Goal: Information Seeking & Learning: Learn about a topic

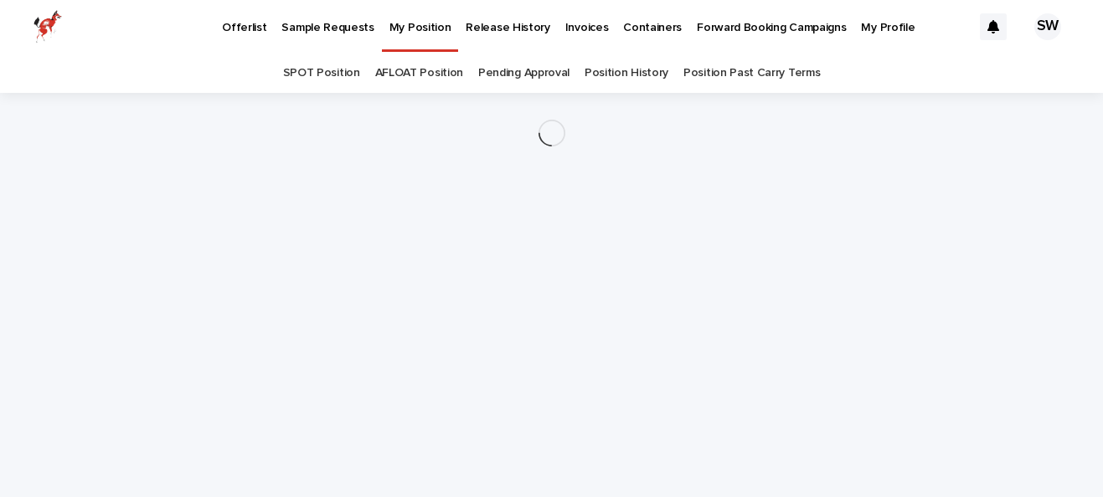
click at [249, 30] on p "Offerlist" at bounding box center [244, 17] width 44 height 35
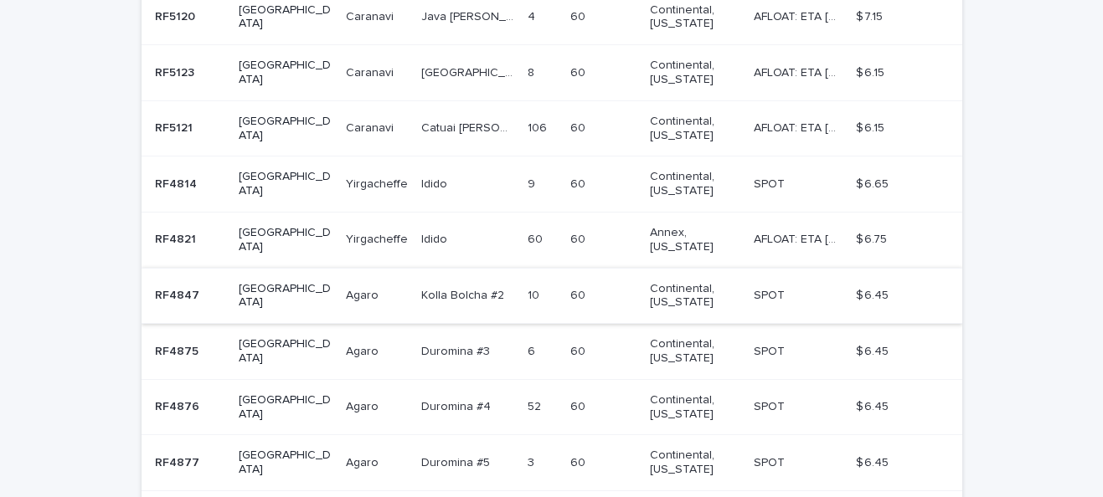
scroll to position [601, 0]
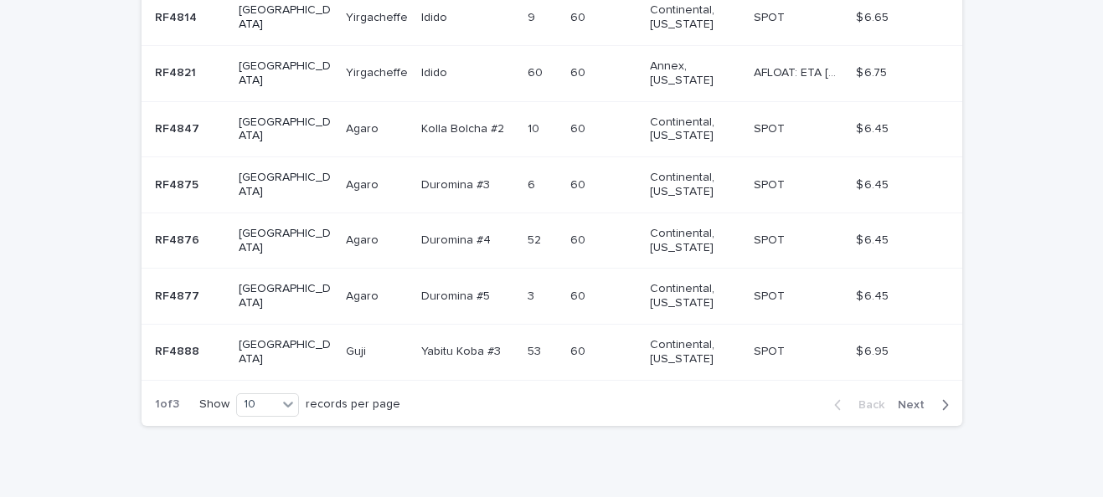
click at [916, 399] on span "Next" at bounding box center [916, 405] width 37 height 12
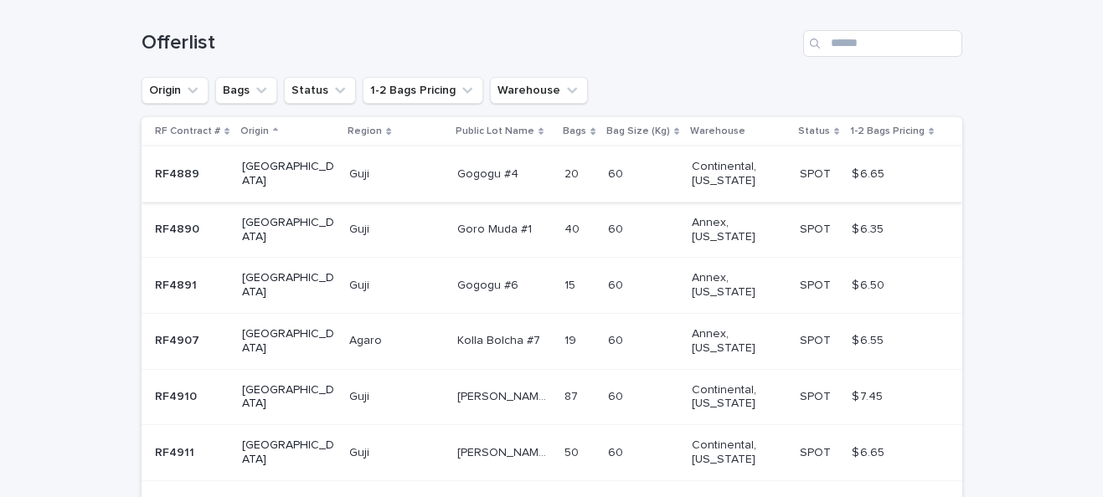
scroll to position [193, 0]
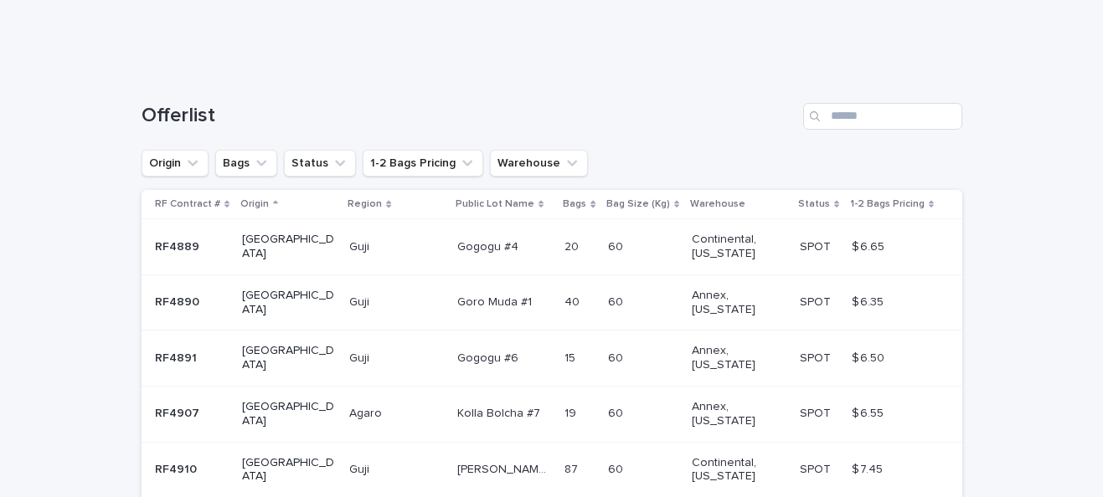
click at [864, 204] on p "1-2 Bags Pricing" at bounding box center [887, 204] width 75 height 18
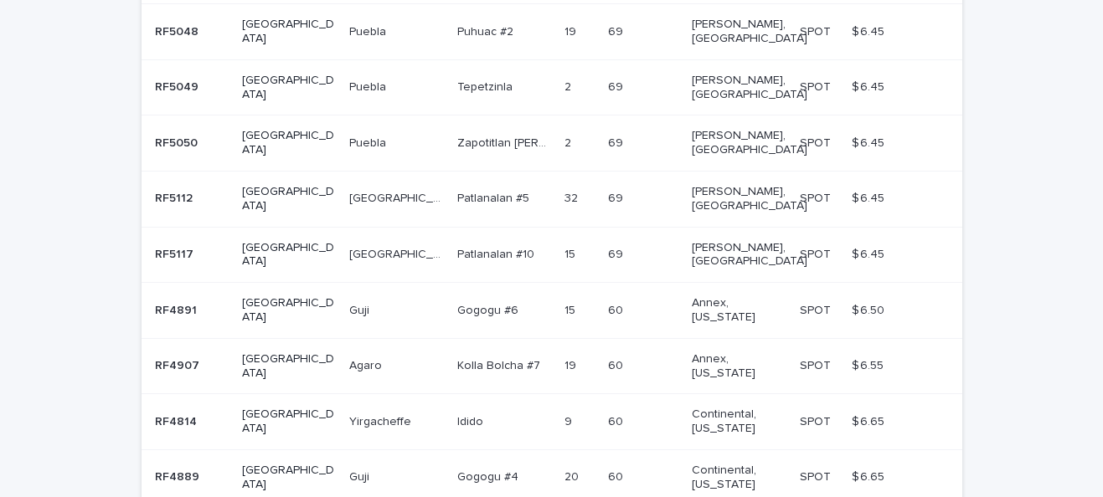
scroll to position [475, 0]
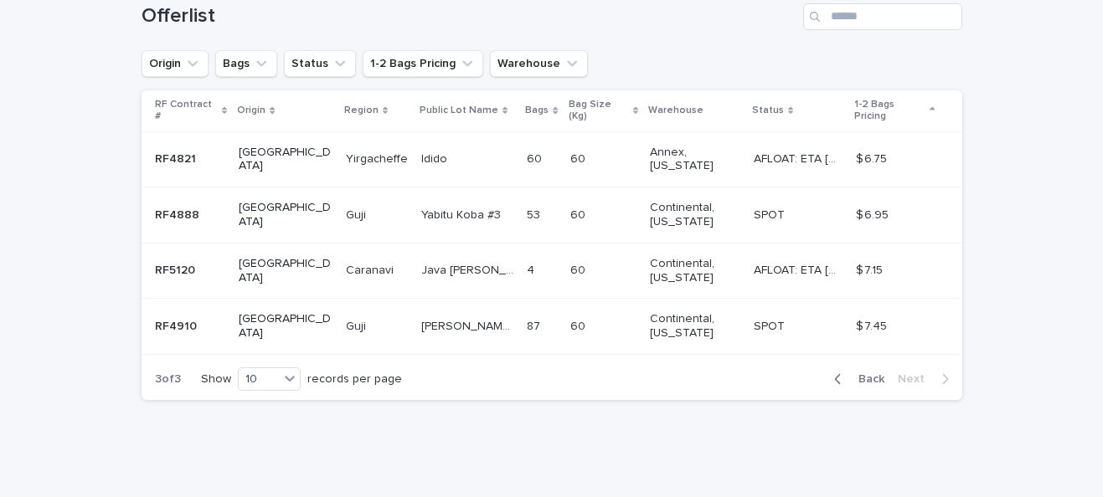
scroll to position [267, 0]
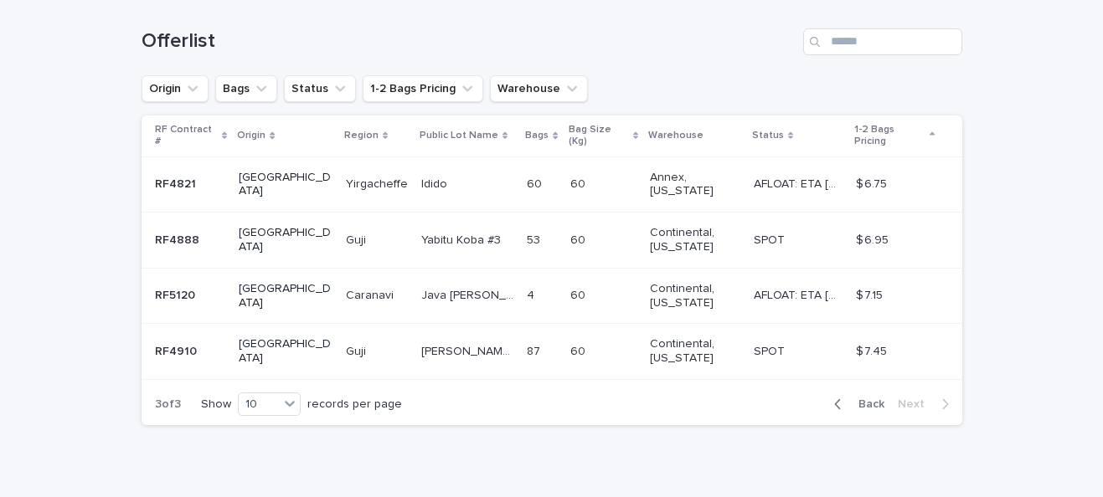
click at [866, 399] on span "Back" at bounding box center [866, 405] width 36 height 12
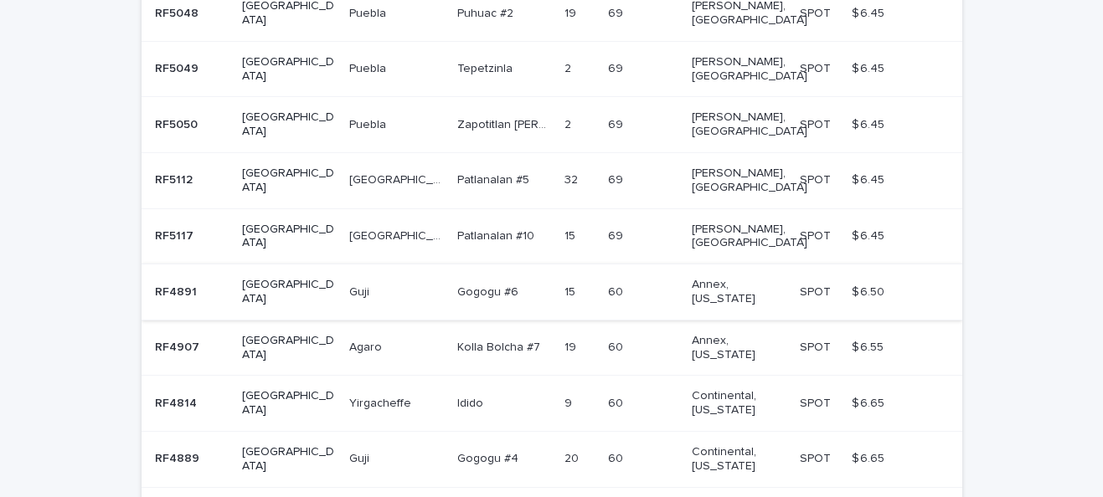
scroll to position [517, 0]
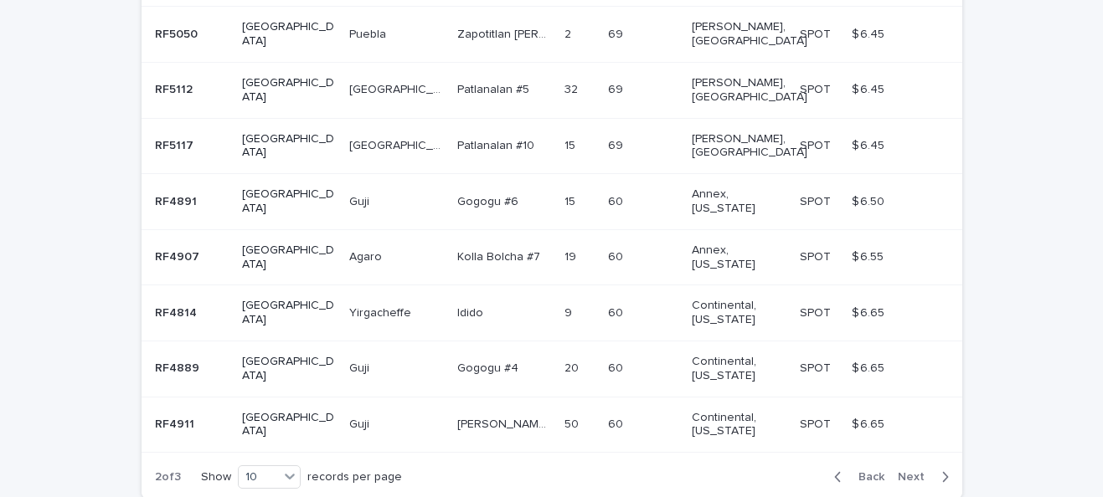
click at [878, 471] on span "Back" at bounding box center [866, 477] width 36 height 12
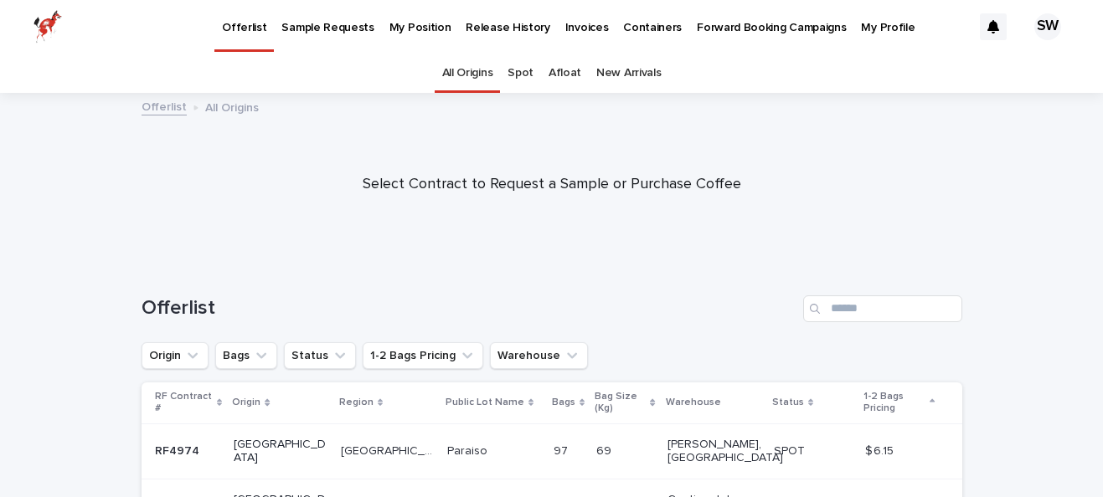
click at [334, 31] on p "Sample Requests" at bounding box center [327, 17] width 92 height 35
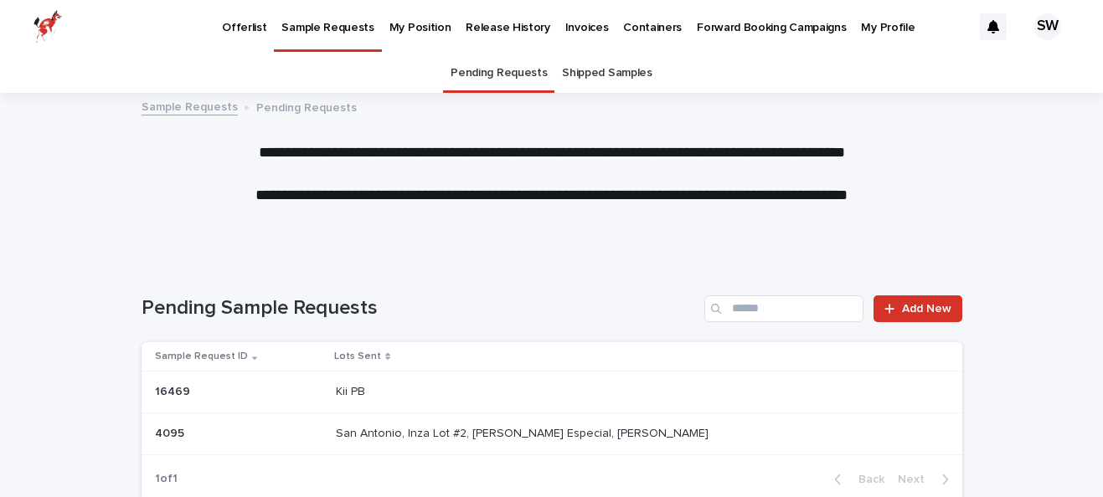
click at [394, 36] on link "My Position" at bounding box center [420, 26] width 77 height 52
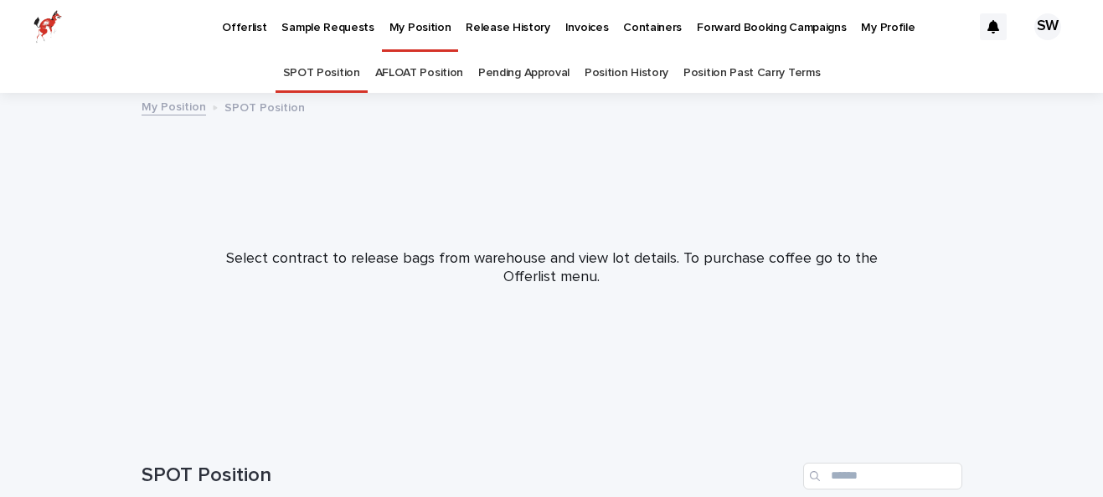
scroll to position [215, 0]
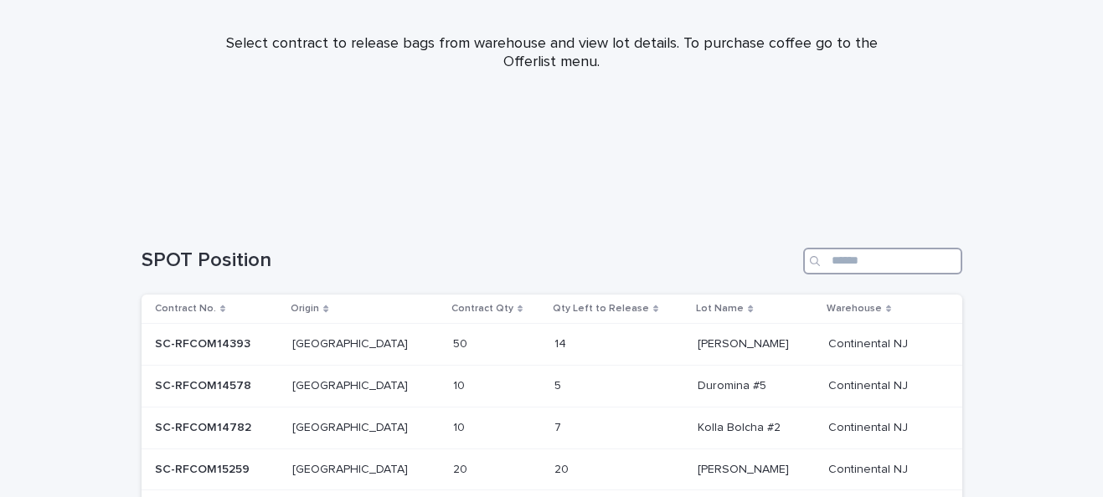
click at [846, 262] on input "Search" at bounding box center [882, 261] width 159 height 27
type input "*****"
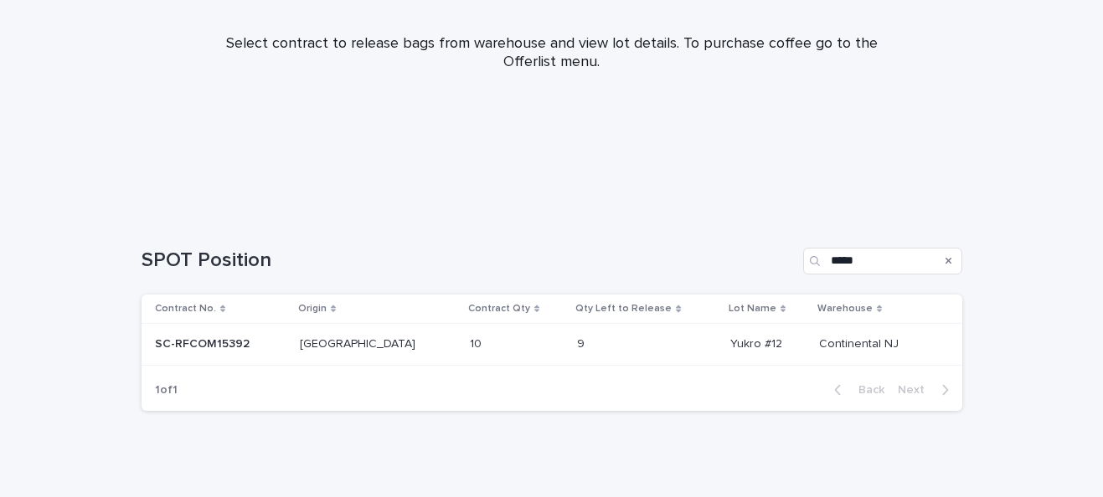
click at [599, 352] on div "9 9" at bounding box center [647, 345] width 140 height 28
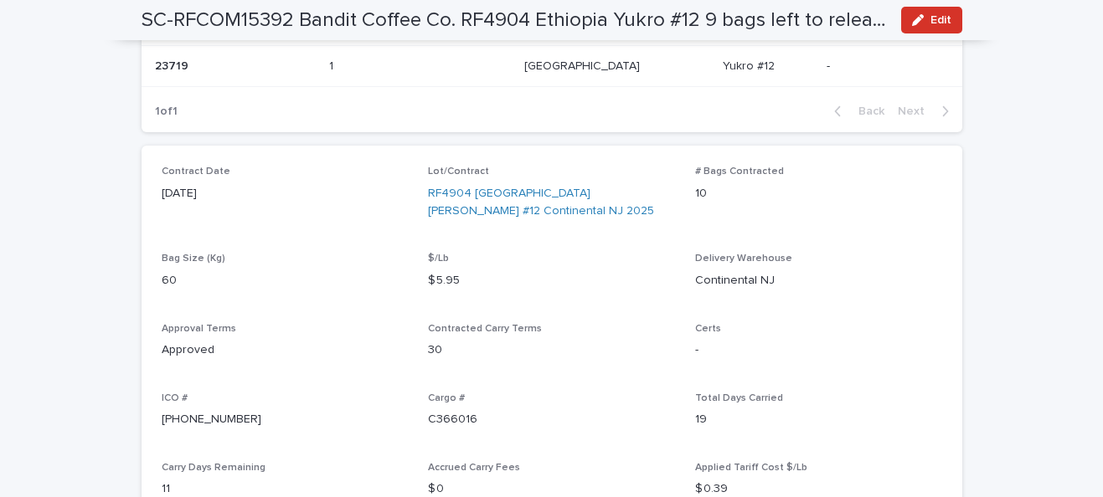
scroll to position [466, 0]
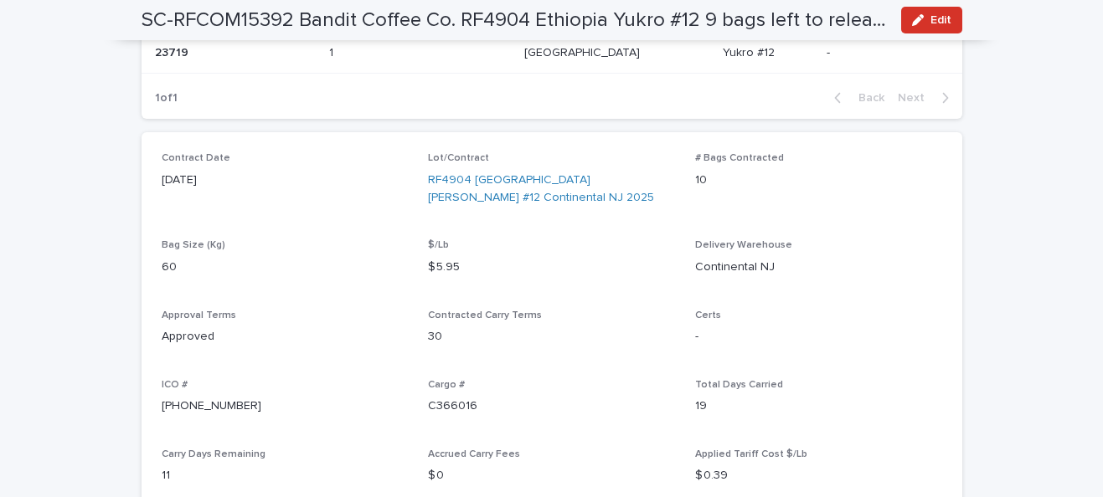
click at [442, 263] on p "$ 5.95" at bounding box center [551, 268] width 247 height 18
click at [465, 265] on p "$ 5.95" at bounding box center [551, 268] width 247 height 18
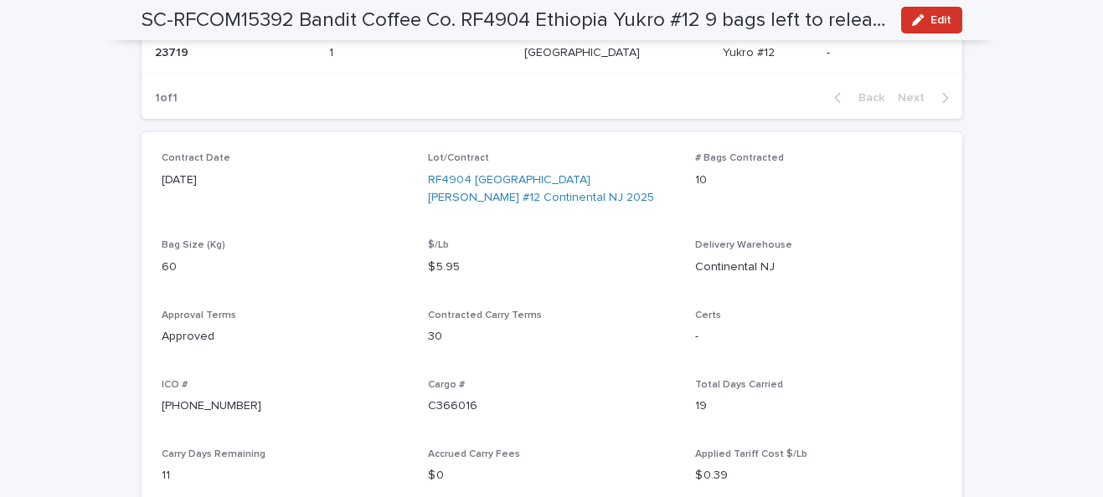
click at [465, 265] on p "$ 5.95" at bounding box center [551, 268] width 247 height 18
click at [499, 263] on p "$ 5.95" at bounding box center [551, 268] width 247 height 18
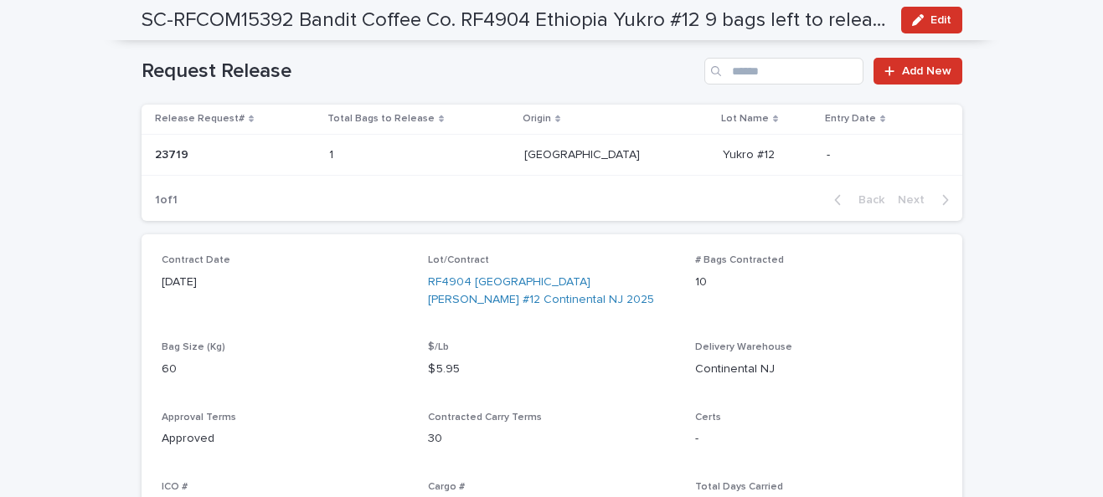
click at [451, 365] on p "$ 5.95" at bounding box center [551, 370] width 247 height 18
click at [459, 368] on p "$ 5.95" at bounding box center [551, 370] width 247 height 18
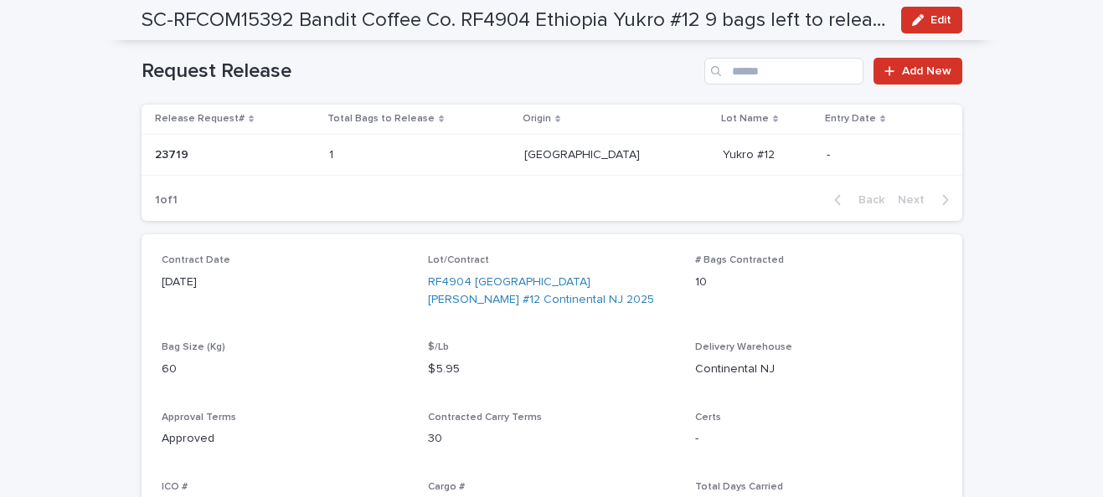
click at [459, 368] on p "$ 5.95" at bounding box center [551, 370] width 247 height 18
click at [491, 362] on p "$ 5.95" at bounding box center [551, 370] width 247 height 18
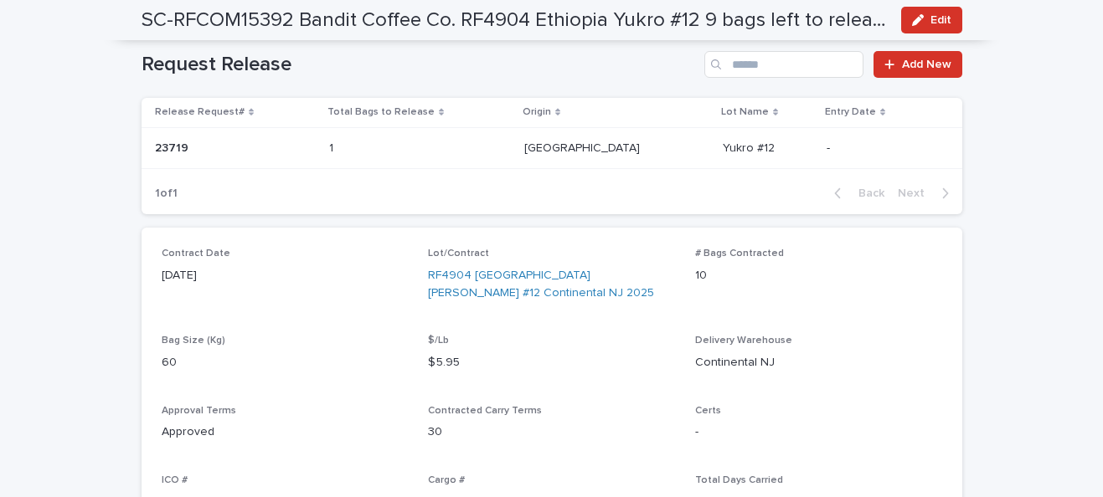
scroll to position [0, 0]
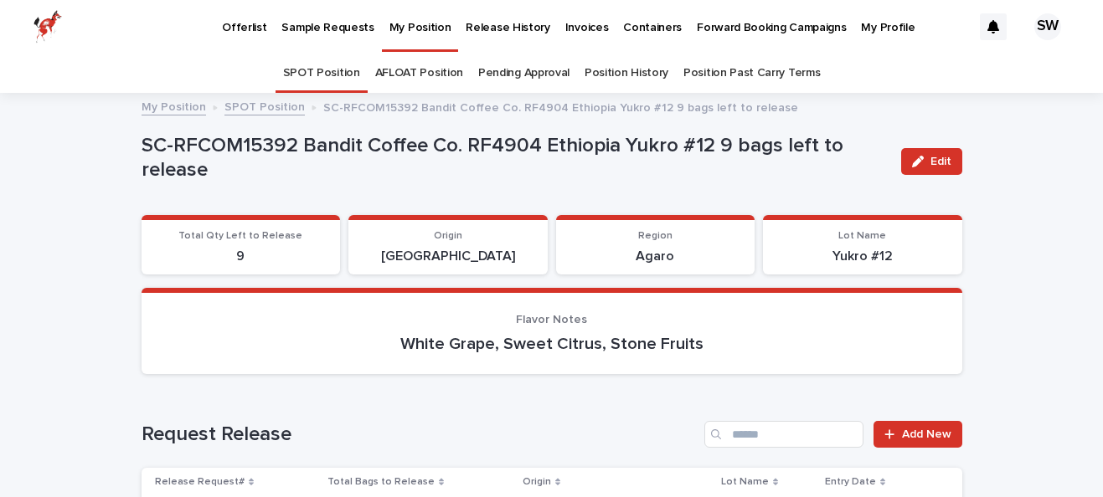
click at [234, 31] on p "Offerlist" at bounding box center [244, 17] width 44 height 35
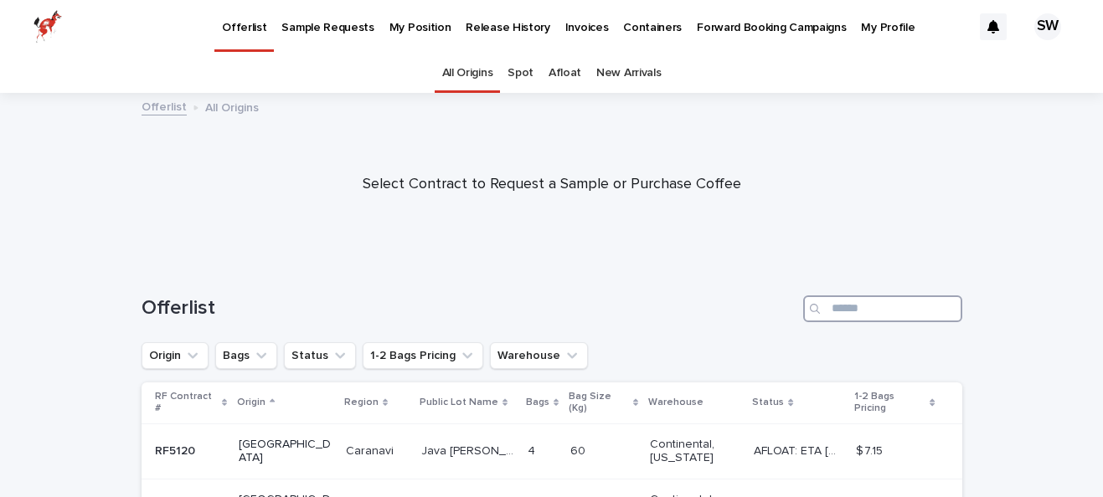
click at [846, 321] on input "Search" at bounding box center [882, 309] width 159 height 27
type input "*****"
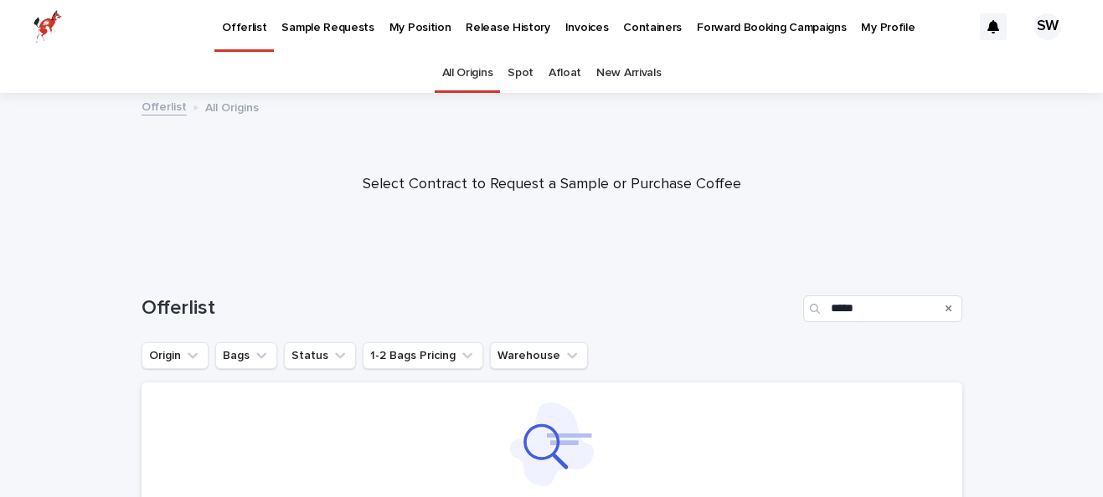
click at [162, 109] on link "Offerlist" at bounding box center [164, 105] width 45 height 19
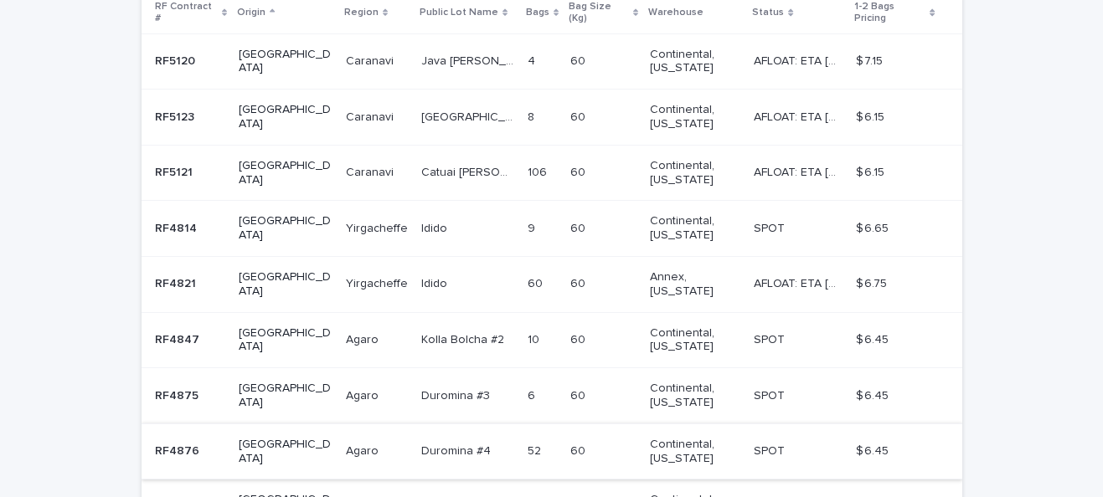
scroll to position [424, 0]
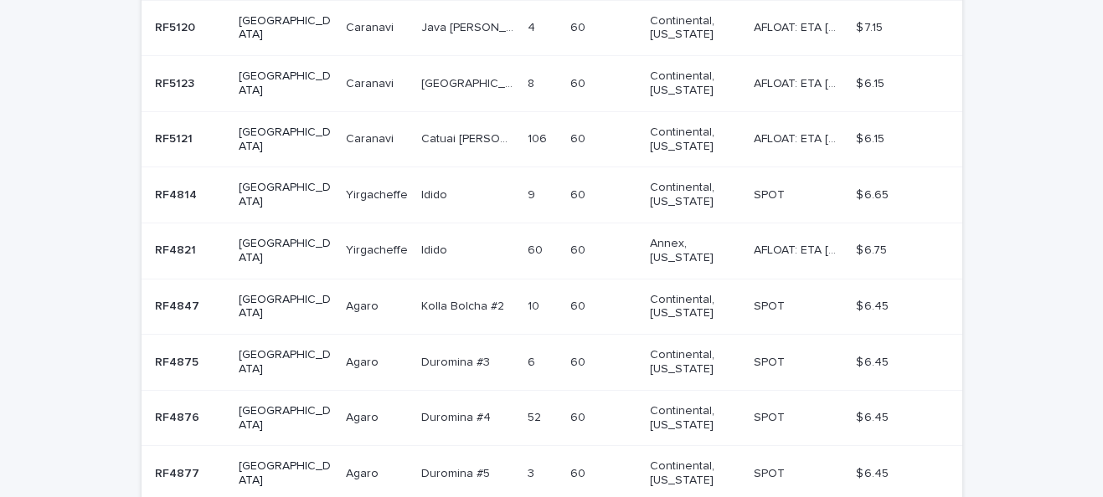
click at [523, 407] on td "52 52" at bounding box center [542, 418] width 43 height 56
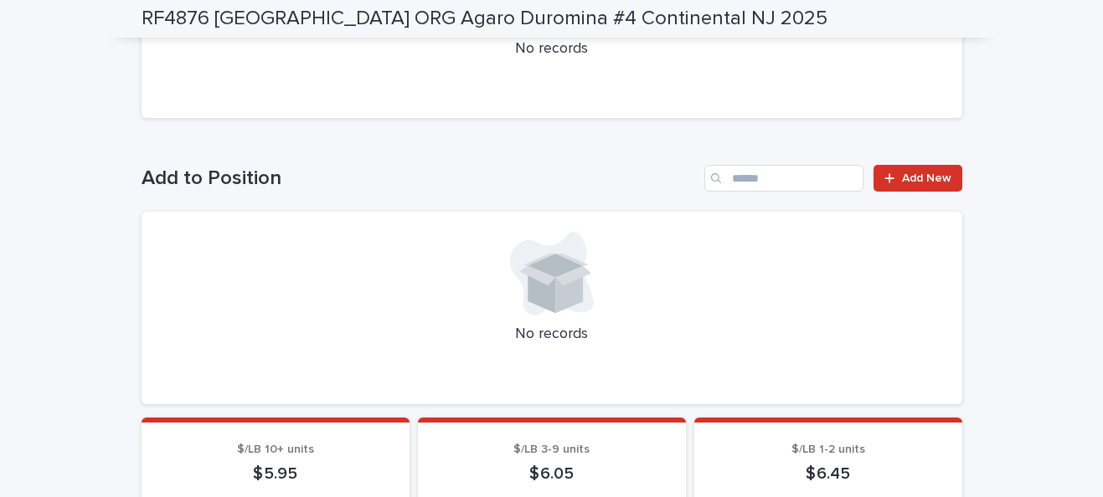
scroll to position [499, 0]
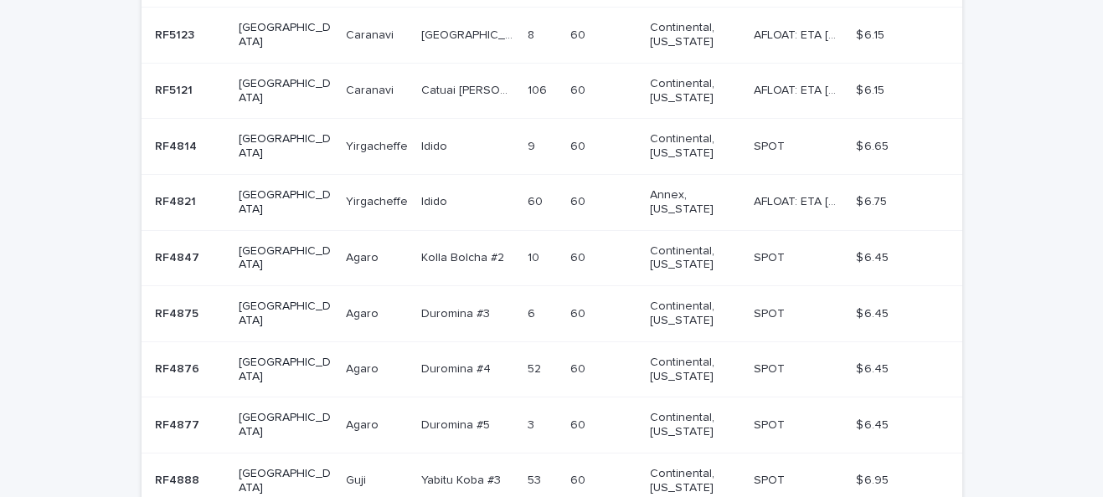
scroll to position [470, 0]
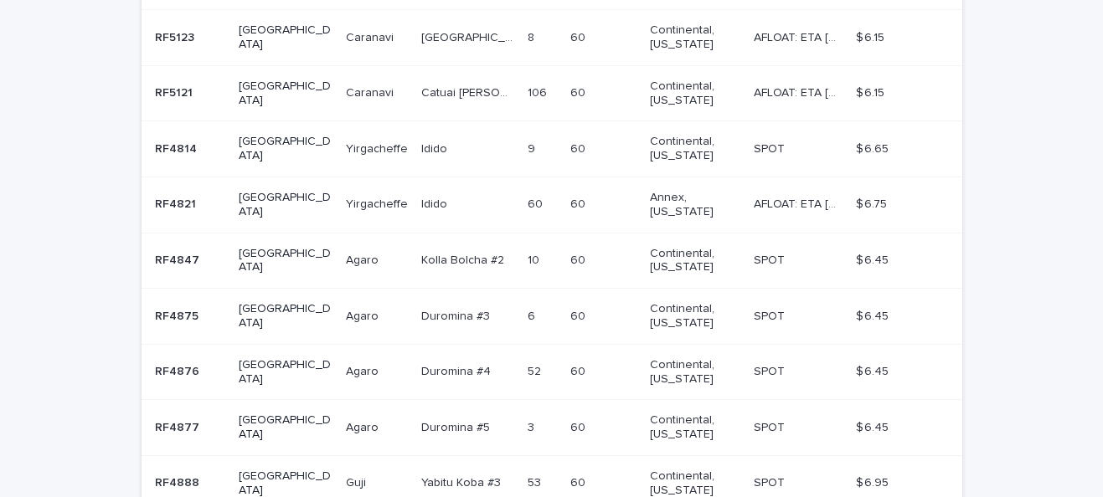
click at [570, 473] on p "60" at bounding box center [579, 482] width 18 height 18
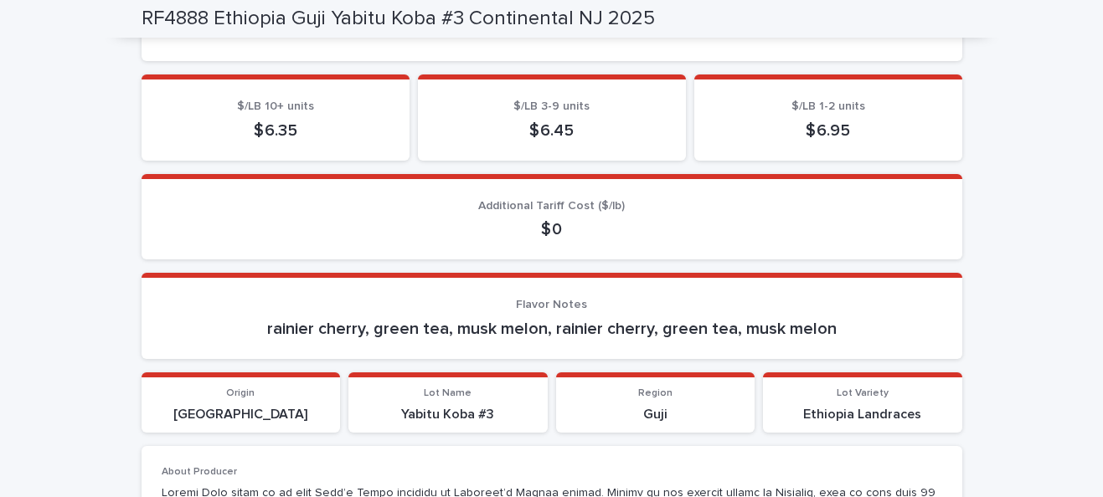
scroll to position [811, 0]
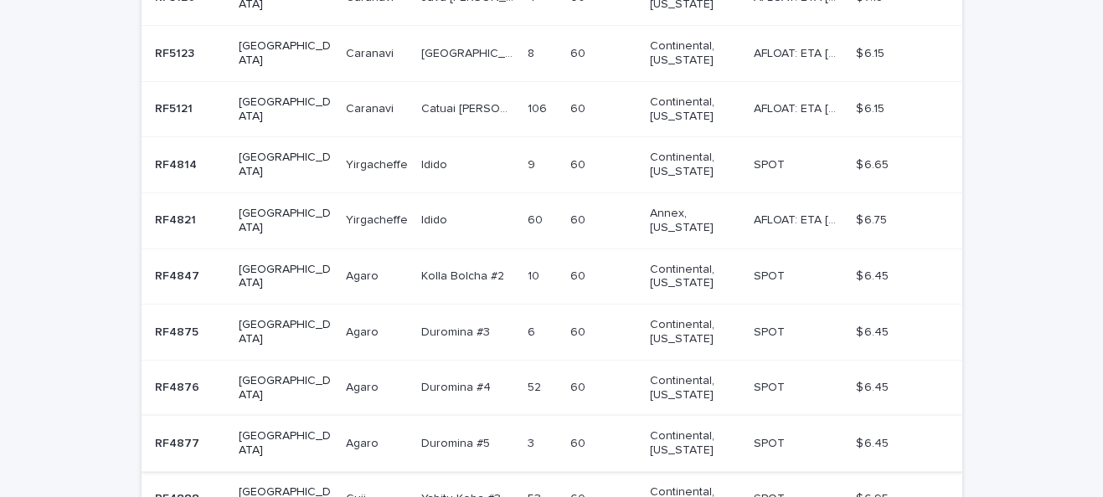
scroll to position [474, 0]
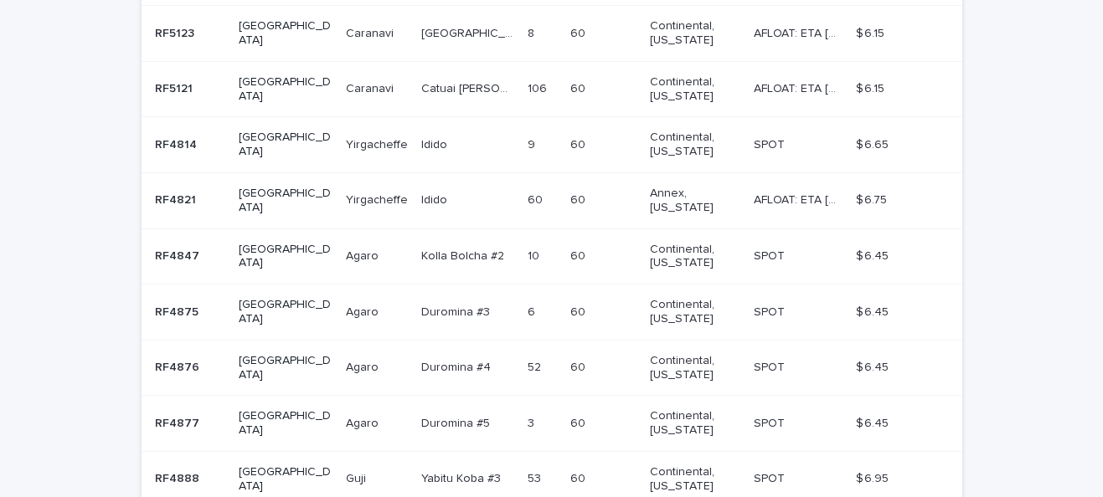
click at [914, 299] on div "$ 6.45 $ 6.45" at bounding box center [895, 313] width 79 height 28
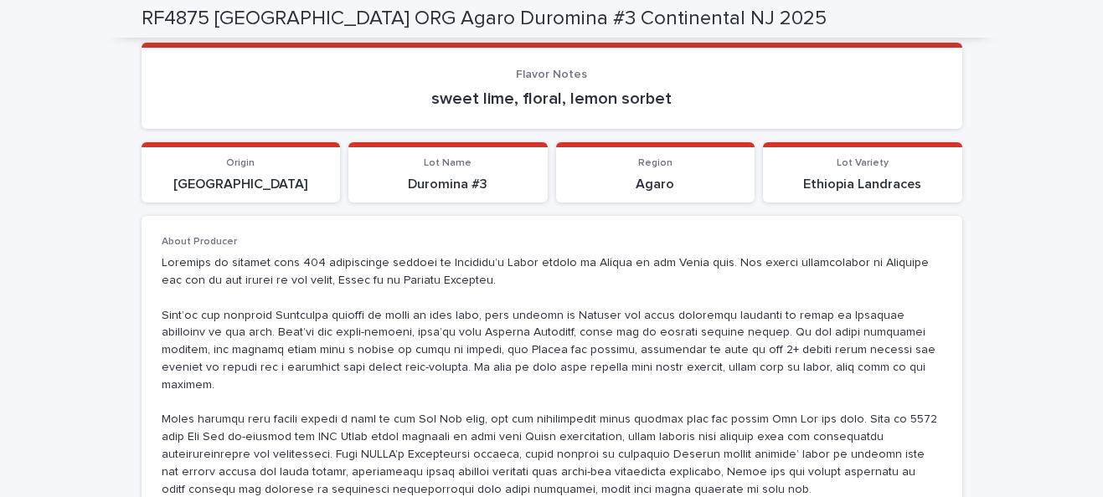
scroll to position [1057, 0]
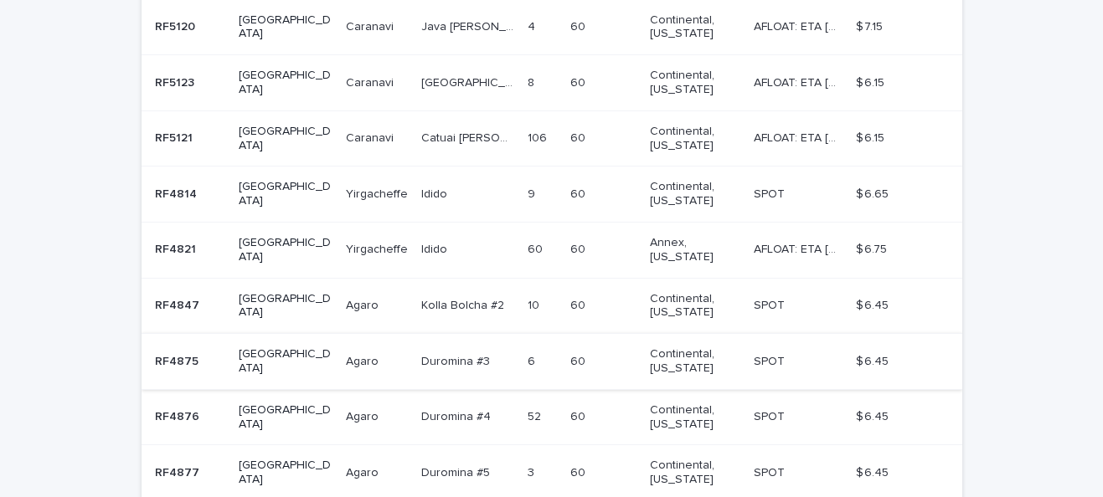
scroll to position [593, 0]
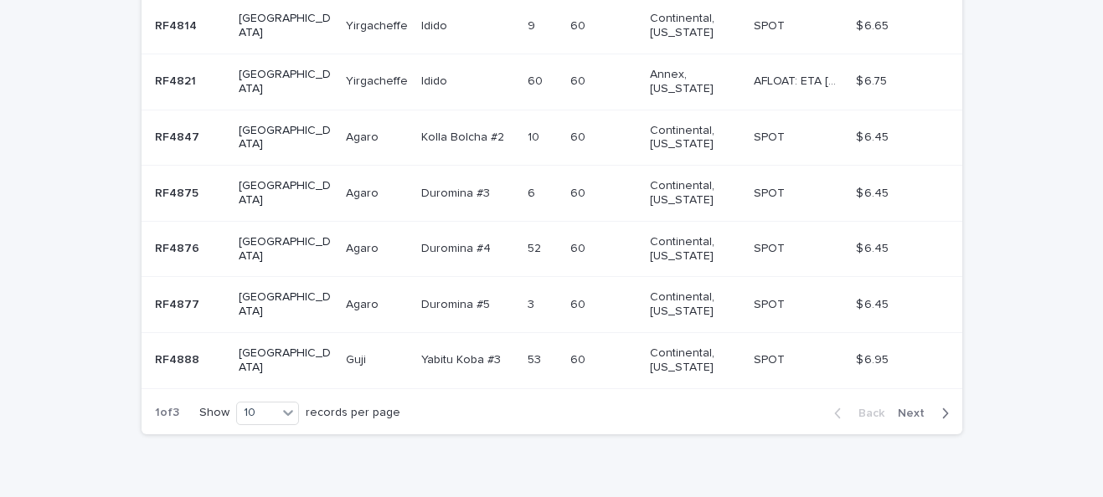
click at [364, 353] on p at bounding box center [377, 360] width 62 height 14
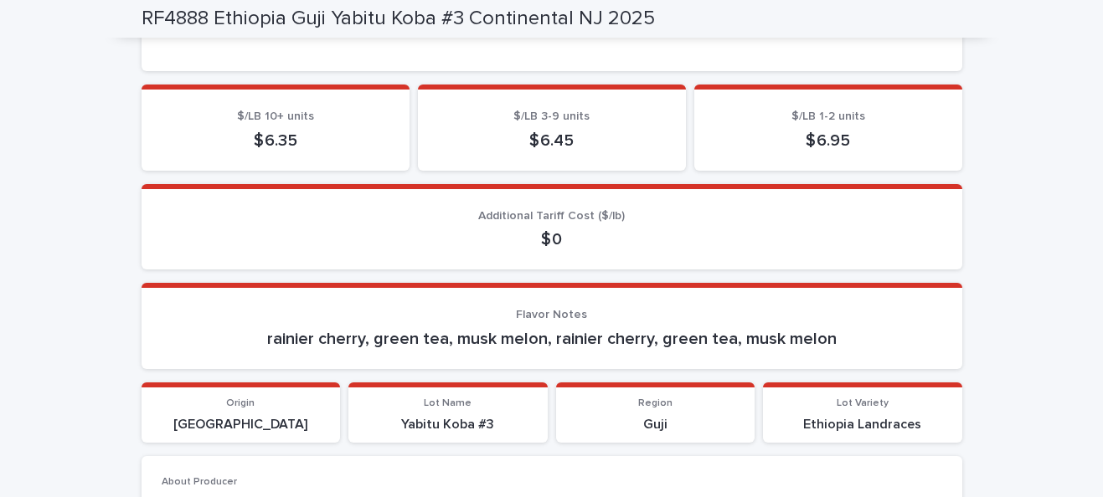
scroll to position [893, 0]
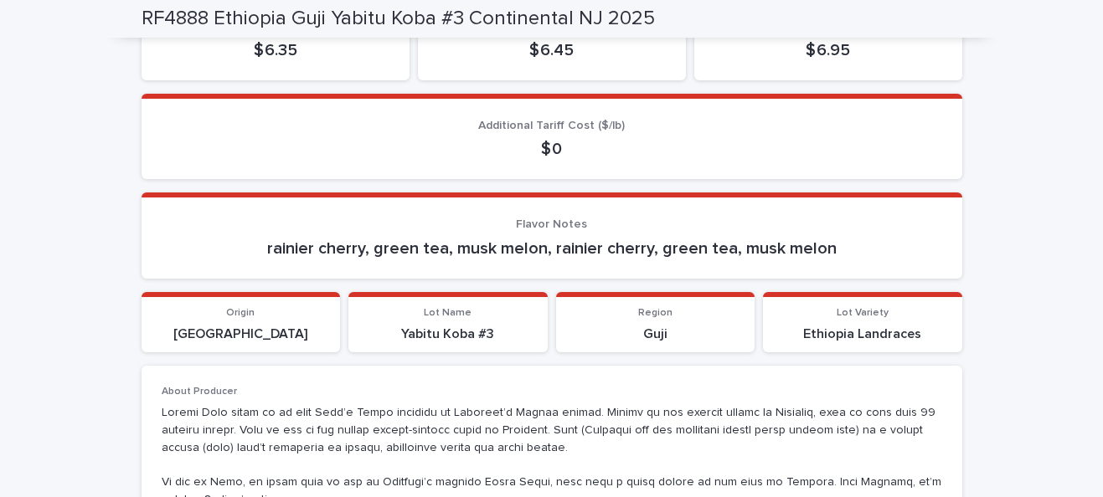
click at [523, 250] on p "rainier cherry, green tea, musk melon, rainier cherry, green tea, musk melon" at bounding box center [552, 249] width 780 height 20
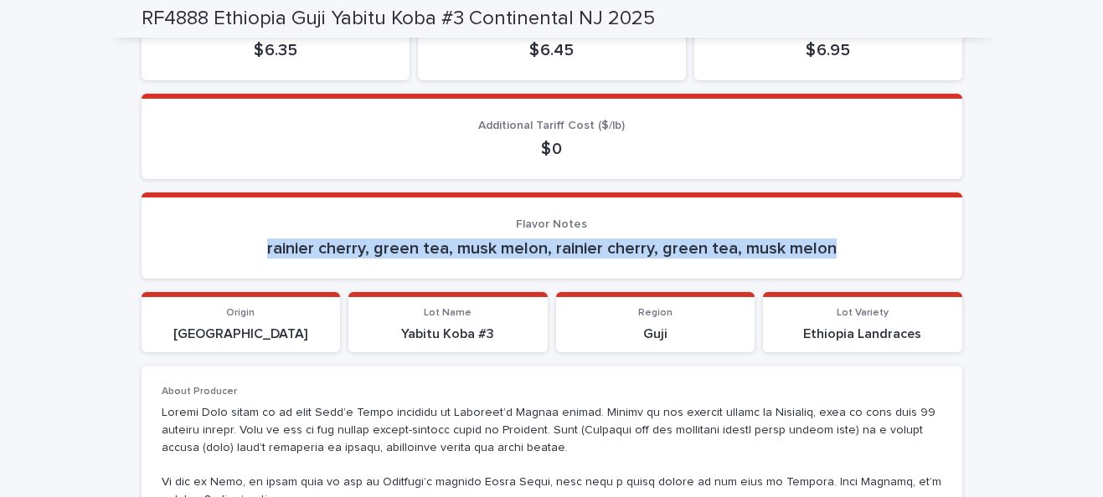
click at [614, 257] on p "rainier cherry, green tea, musk melon, rainier cherry, green tea, musk melon" at bounding box center [552, 249] width 780 height 20
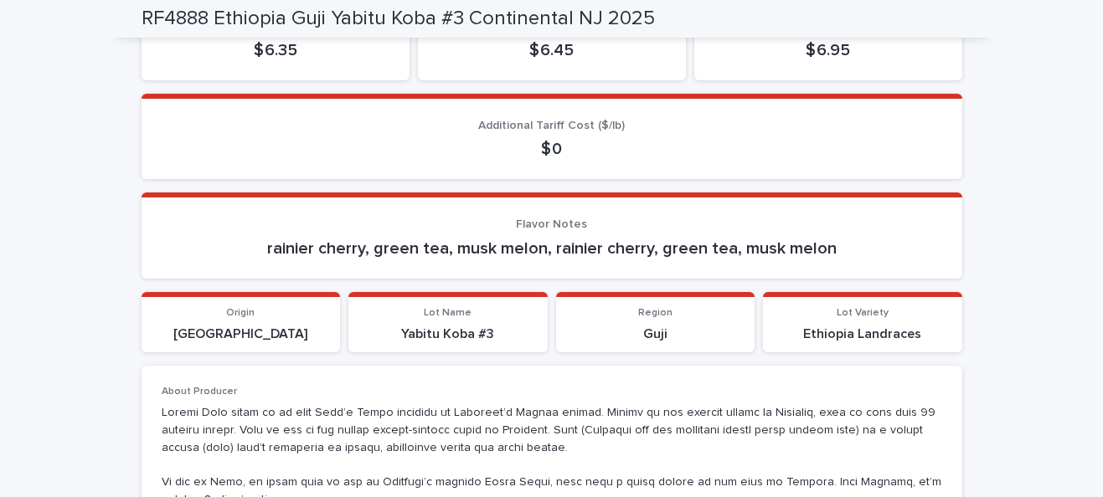
click at [614, 257] on p "rainier cherry, green tea, musk melon, rainier cherry, green tea, musk melon" at bounding box center [552, 249] width 780 height 20
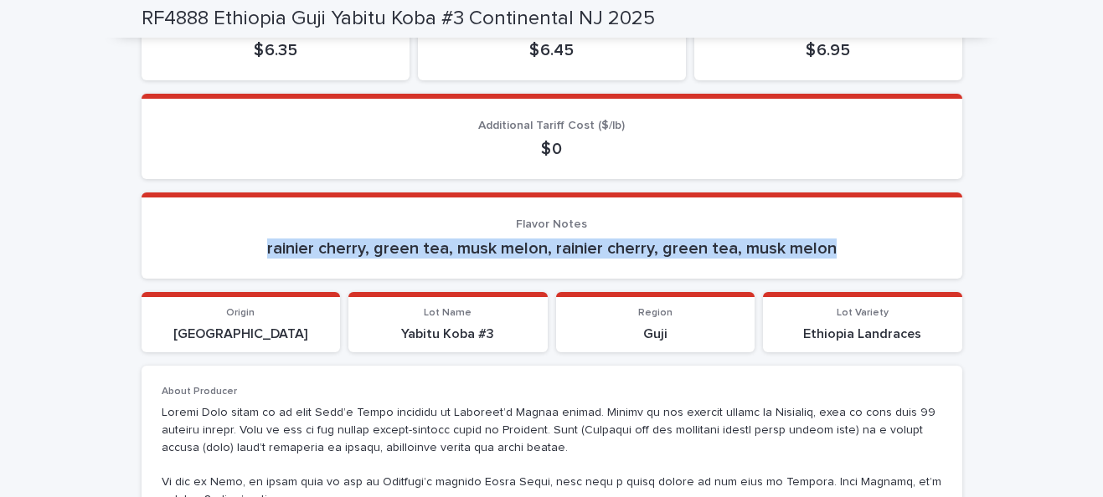
click at [685, 255] on p "rainier cherry, green tea, musk melon, rainier cherry, green tea, musk melon" at bounding box center [552, 249] width 780 height 20
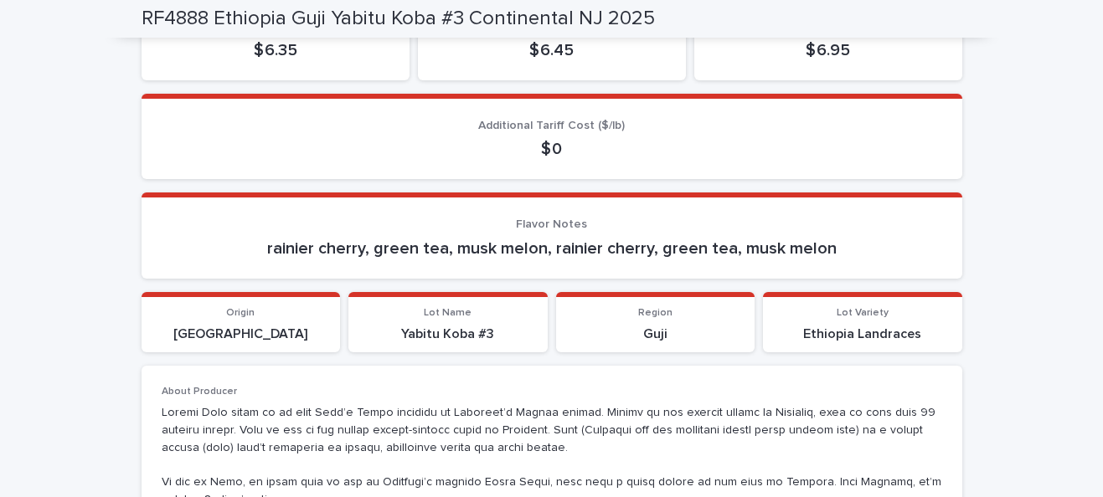
click at [685, 255] on p "rainier cherry, green tea, musk melon, rainier cherry, green tea, musk melon" at bounding box center [552, 249] width 780 height 20
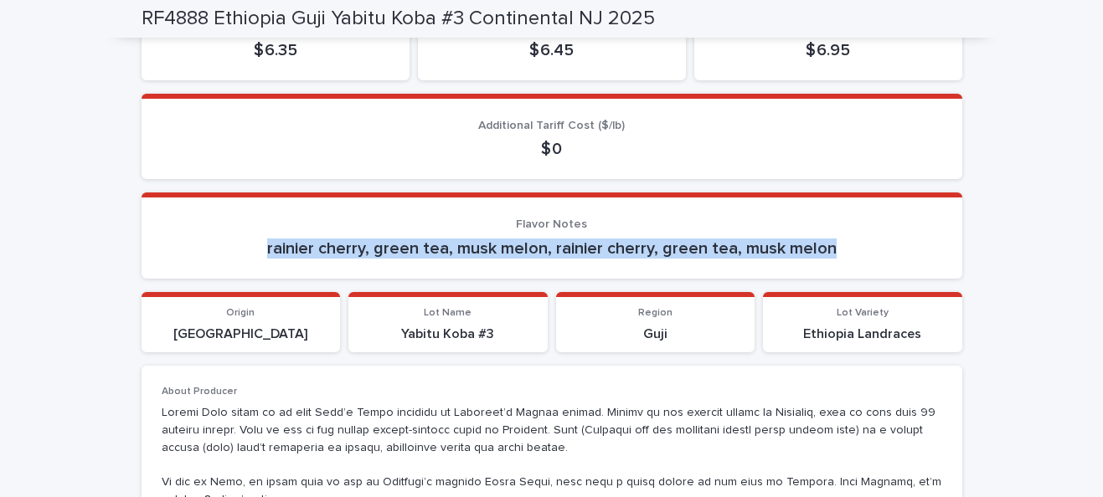
click at [733, 255] on p "rainier cherry, green tea, musk melon, rainier cherry, green tea, musk melon" at bounding box center [552, 249] width 780 height 20
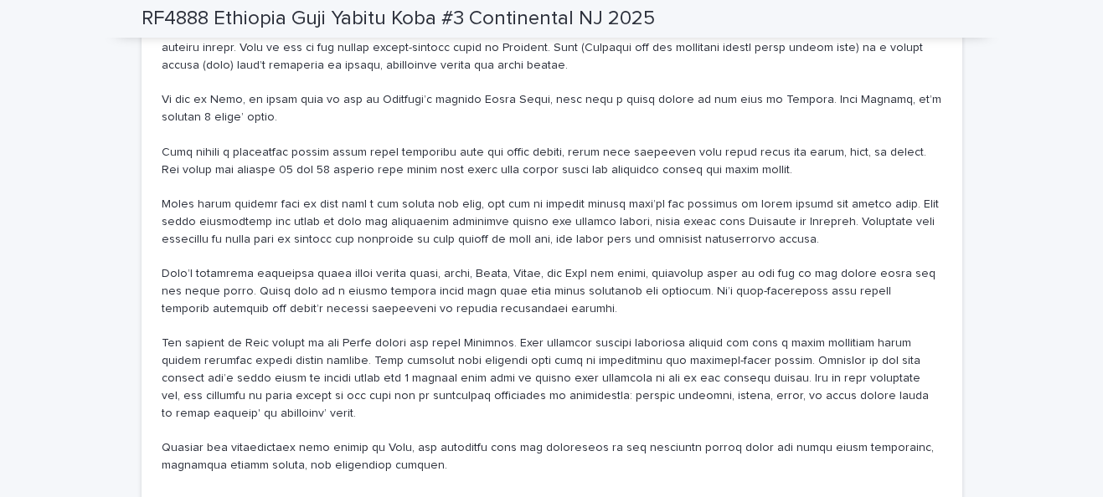
scroll to position [1276, 0]
click at [463, 398] on p at bounding box center [552, 247] width 780 height 453
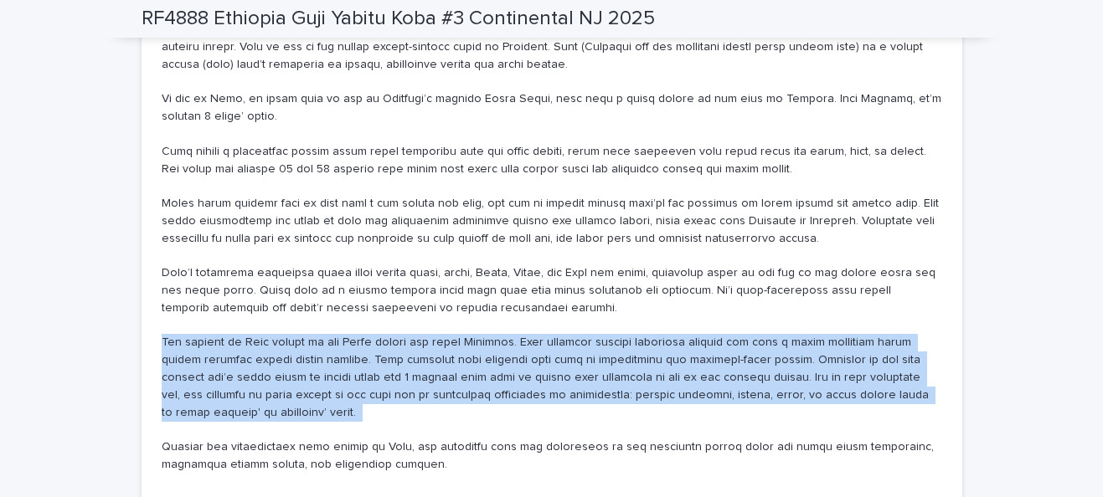
click at [435, 466] on p at bounding box center [552, 247] width 780 height 453
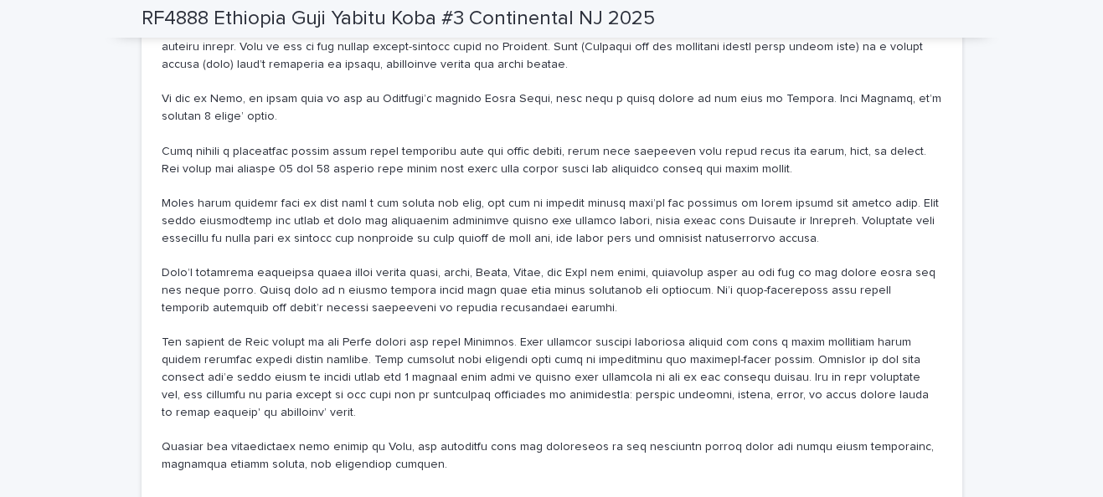
click at [435, 466] on p at bounding box center [552, 247] width 780 height 453
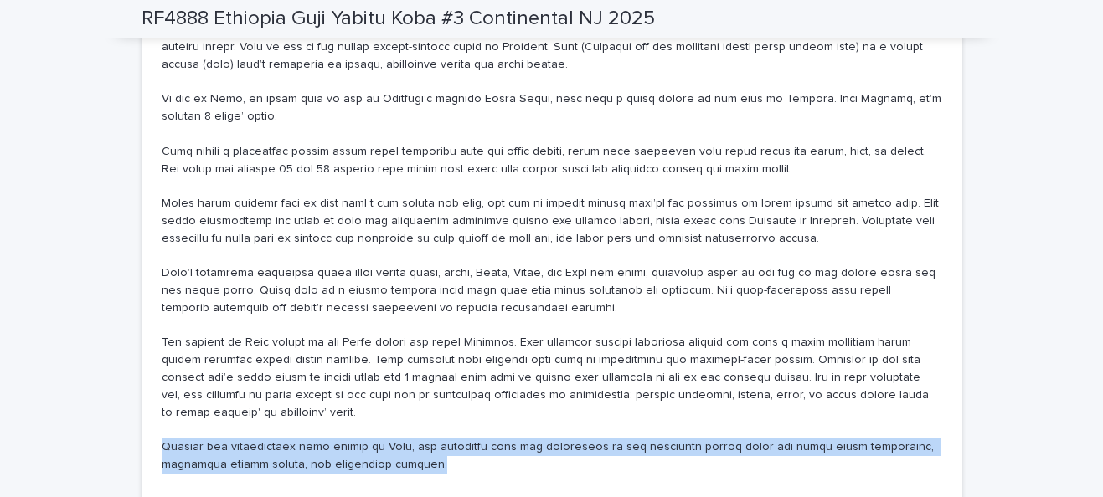
click at [454, 461] on p at bounding box center [552, 247] width 780 height 453
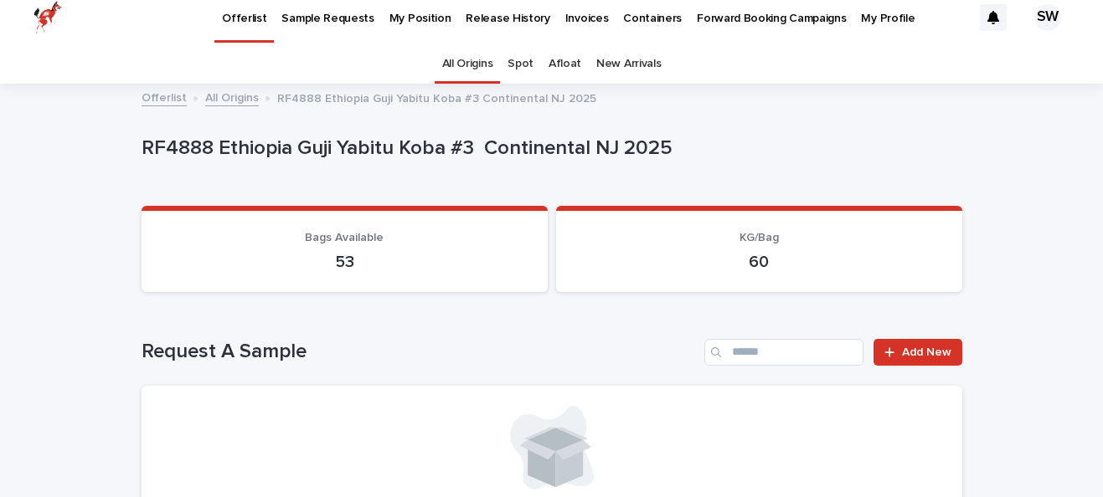
scroll to position [0, 0]
